Goal: Information Seeking & Learning: Learn about a topic

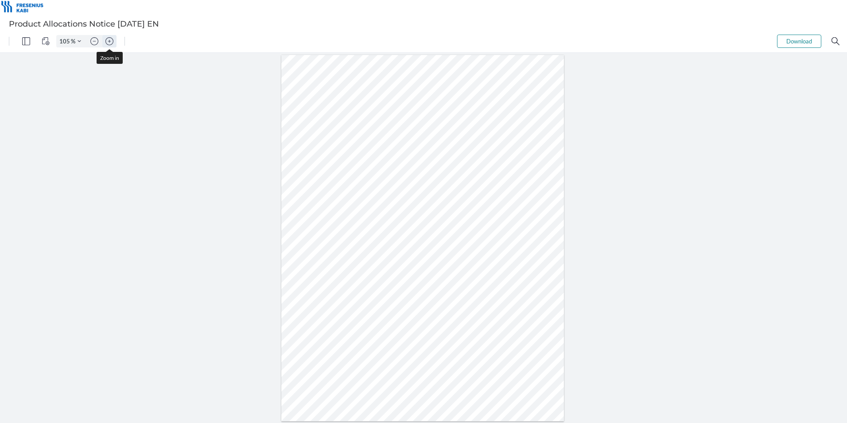
click at [110, 41] on img "Zoom in" at bounding box center [109, 41] width 8 height 8
click at [109, 41] on img "Zoom in" at bounding box center [109, 41] width 8 height 8
type input "155"
drag, startPoint x: 590, startPoint y: 315, endPoint x: 524, endPoint y: 296, distance: 68.7
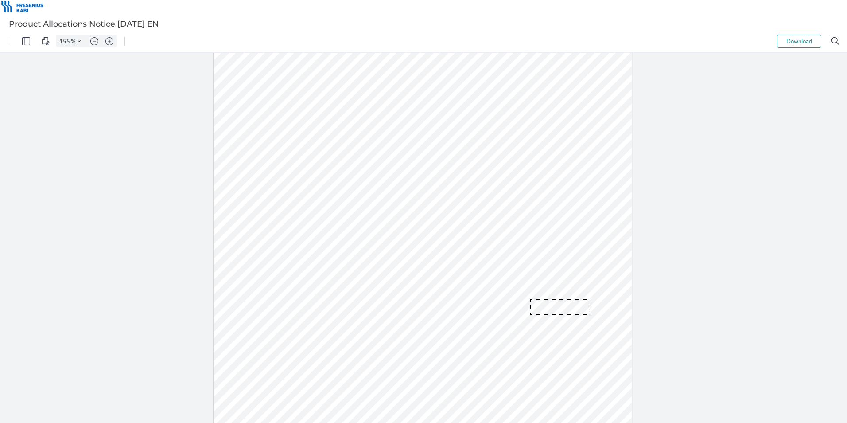
click at [524, 296] on div at bounding box center [423, 243] width 424 height 547
click at [544, 308] on div at bounding box center [423, 244] width 419 height 542
drag, startPoint x: 589, startPoint y: 313, endPoint x: 534, endPoint y: 302, distance: 56.2
click at [534, 302] on div at bounding box center [423, 243] width 424 height 547
click at [533, 302] on div at bounding box center [423, 244] width 419 height 542
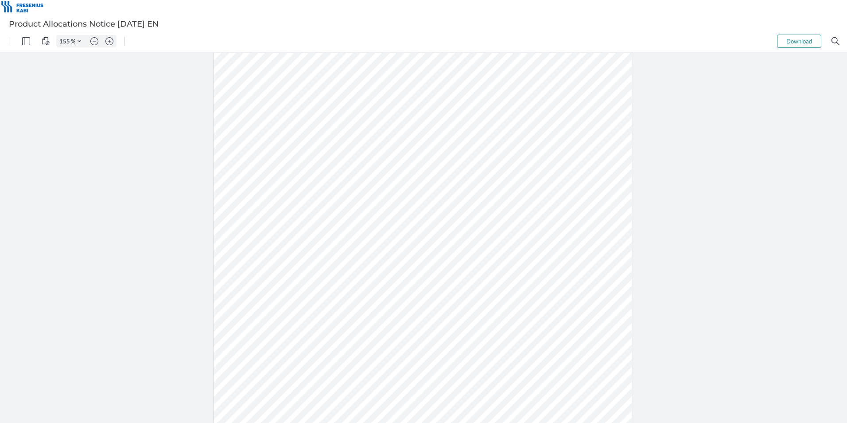
drag, startPoint x: 526, startPoint y: 301, endPoint x: 586, endPoint y: 314, distance: 61.6
click at [586, 314] on div at bounding box center [423, 244] width 419 height 542
click at [24, 195] on div at bounding box center [423, 238] width 847 height 370
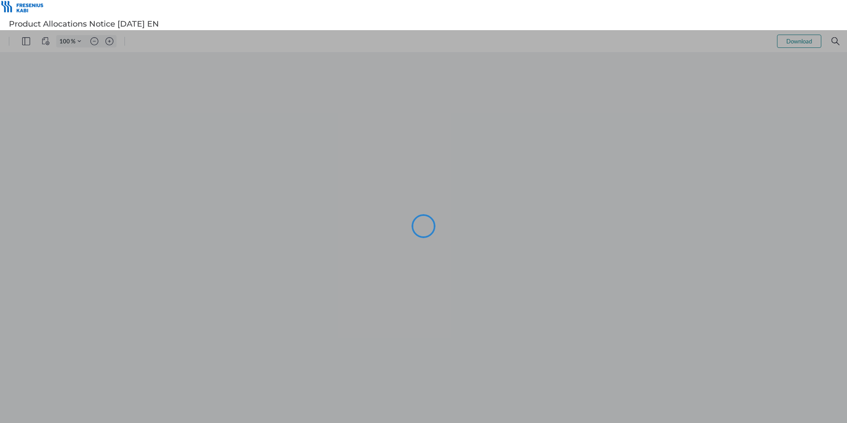
type input "105"
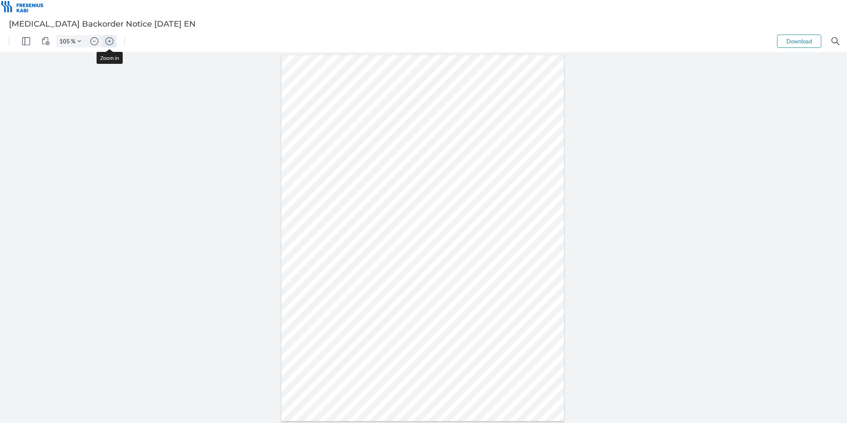
click at [109, 41] on img "Zoom in" at bounding box center [109, 41] width 8 height 8
type input "130"
click at [195, 199] on div at bounding box center [423, 238] width 847 height 370
